Goal: Task Accomplishment & Management: Use online tool/utility

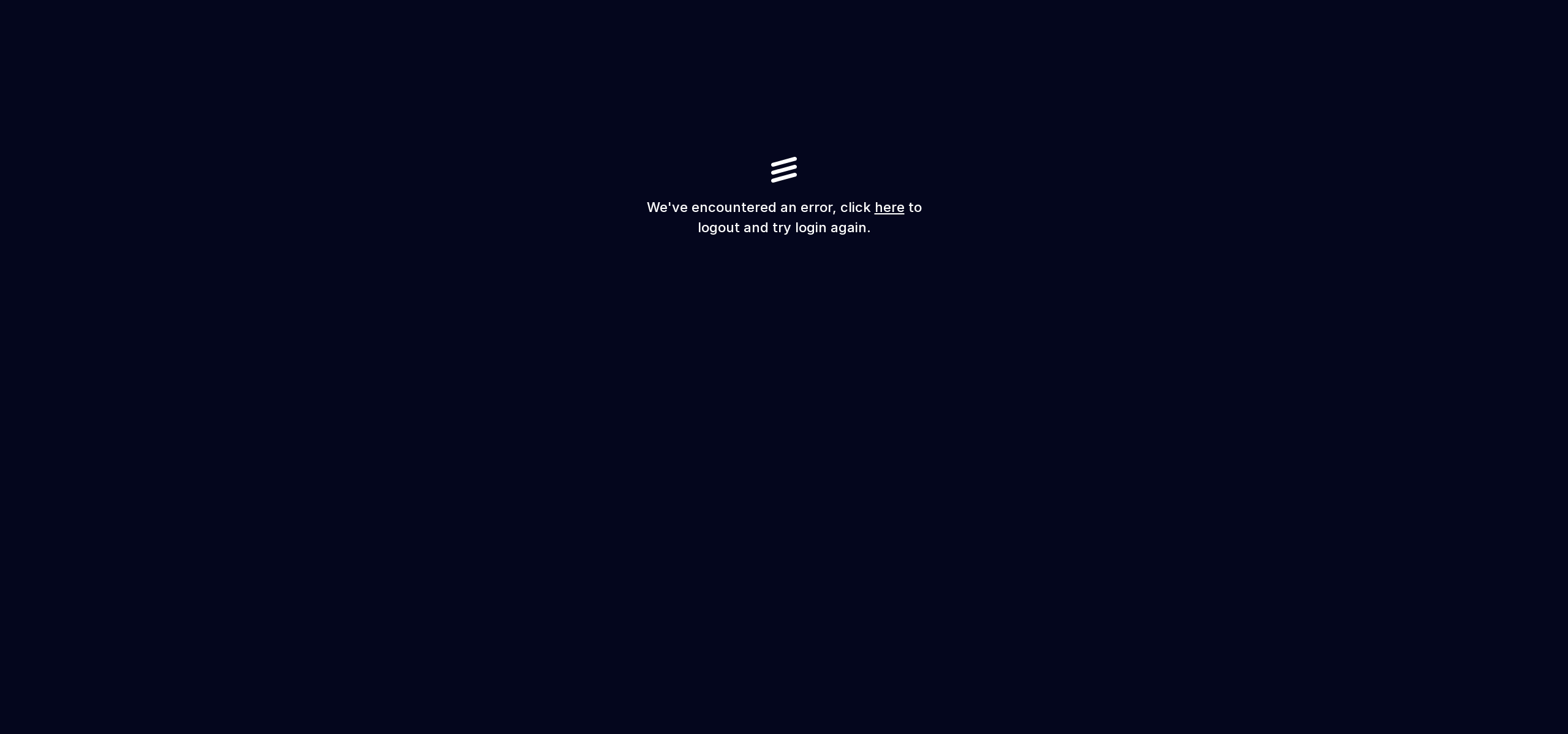
click at [793, 185] on div "We've encountered an error, click here to logout and try login again." at bounding box center [784, 197] width 294 height 81
click at [865, 212] on h1 "We've encountered an error, click here to logout and try login again." at bounding box center [784, 218] width 294 height 40
